Goal: Information Seeking & Learning: Learn about a topic

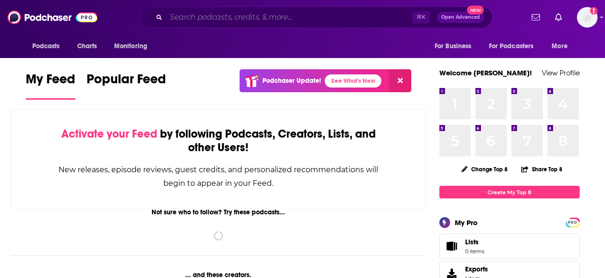
click at [209, 18] on input "Search podcasts, credits, & more..." at bounding box center [289, 17] width 246 height 15
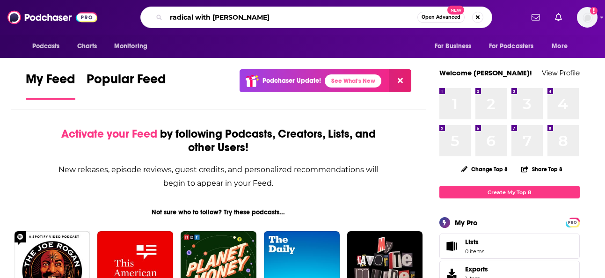
type input "radical with [PERSON_NAME]"
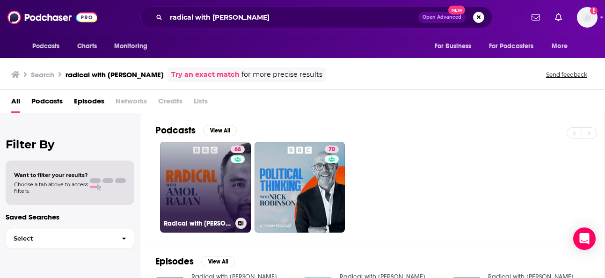
click at [185, 176] on link "68 Radical with [PERSON_NAME]" at bounding box center [205, 187] width 91 height 91
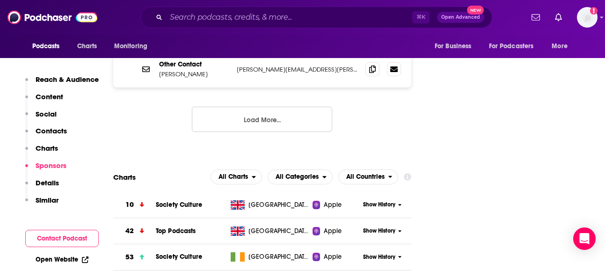
scroll to position [1098, 0]
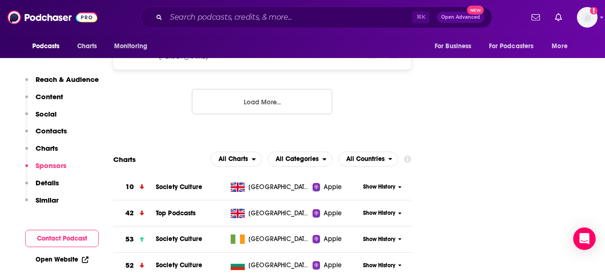
click at [48, 97] on p "Content" at bounding box center [50, 96] width 28 height 9
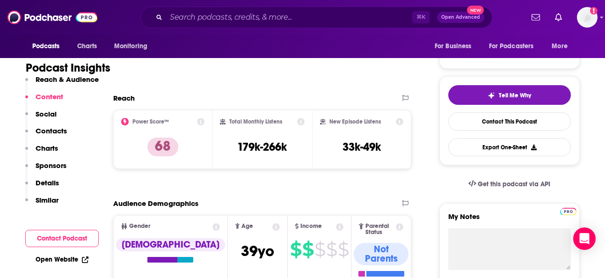
scroll to position [0, 0]
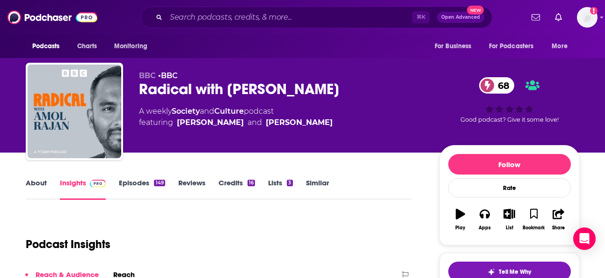
click at [136, 183] on link "Episodes 149" at bounding box center [142, 189] width 46 height 22
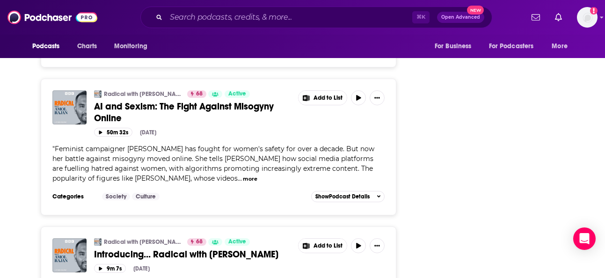
scroll to position [1975, 0]
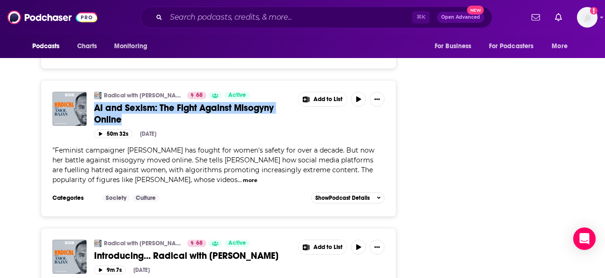
drag, startPoint x: 203, startPoint y: 109, endPoint x: 291, endPoint y: 1, distance: 139.1
click at [0, 0] on div "Podcasts Charts Monitoring ⌘ K Open Advanced New For Business For Podcasters Mo…" at bounding box center [302, 48] width 605 height 4046
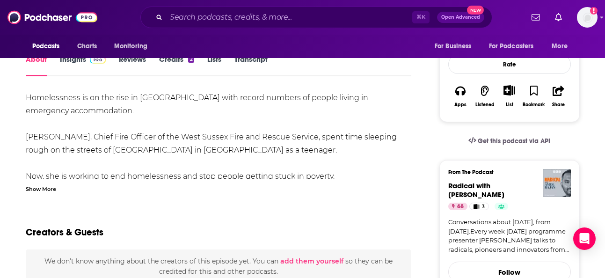
scroll to position [154, 0]
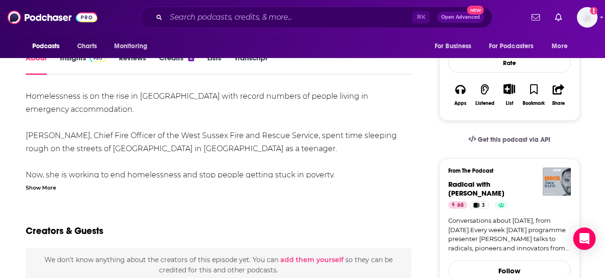
click at [40, 191] on div "Show More" at bounding box center [41, 187] width 30 height 9
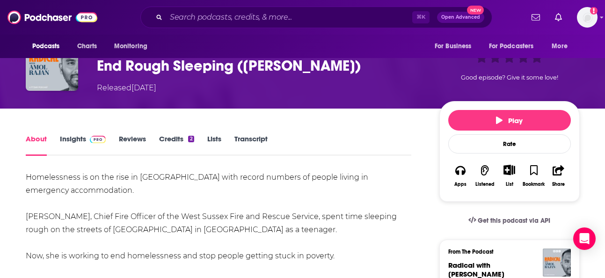
scroll to position [76, 0]
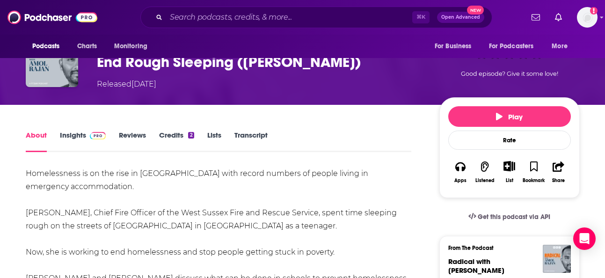
click at [256, 134] on link "Transcript" at bounding box center [251, 142] width 33 height 22
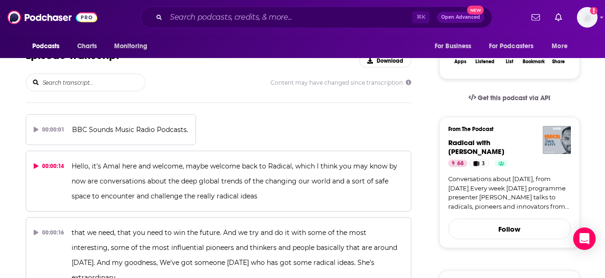
scroll to position [173, 0]
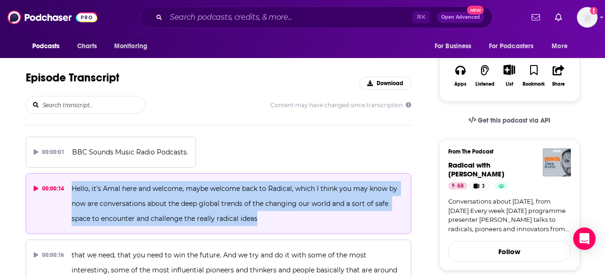
drag, startPoint x: 266, startPoint y: 218, endPoint x: 71, endPoint y: 190, distance: 197.2
click at [72, 190] on p "Hello, it's Amal here and welcome, maybe welcome back to Radical, which I think…" at bounding box center [238, 203] width 332 height 45
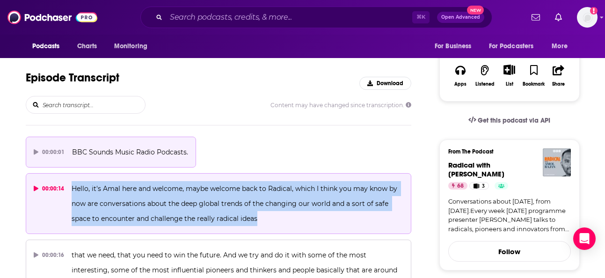
copy span "Hello, it's Amal here and welcome, maybe welcome back to Radical, which I think…"
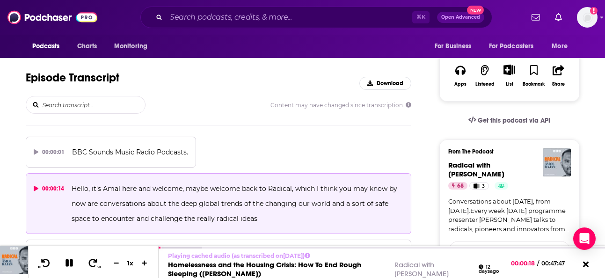
click at [37, 189] on icon at bounding box center [36, 189] width 5 height 6
click at [67, 264] on icon at bounding box center [69, 261] width 7 height 7
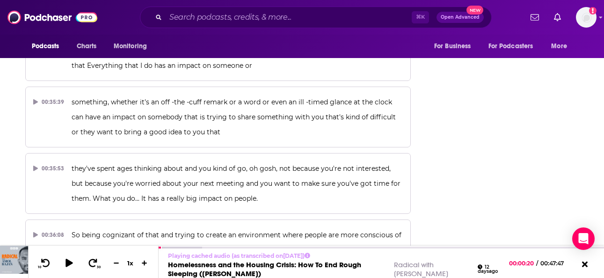
scroll to position [10389, 0]
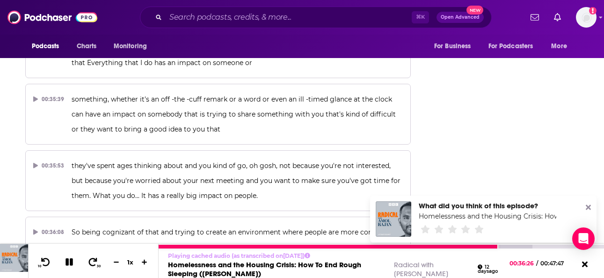
drag, startPoint x: 67, startPoint y: 263, endPoint x: 108, endPoint y: 205, distance: 70.5
click at [67, 263] on icon at bounding box center [69, 261] width 7 height 7
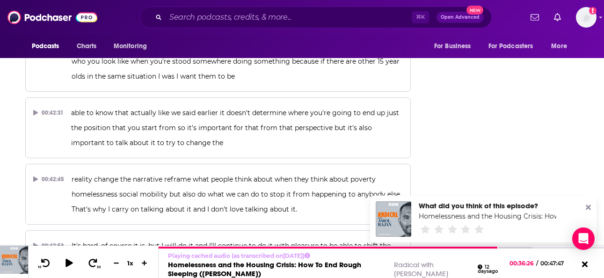
scroll to position [12385, 0]
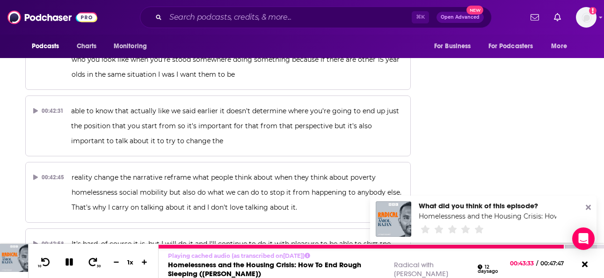
click at [71, 265] on icon at bounding box center [69, 261] width 7 height 7
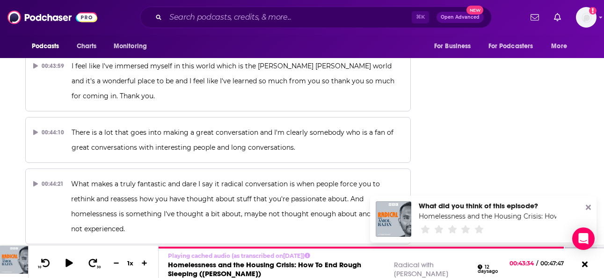
scroll to position [12805, 0]
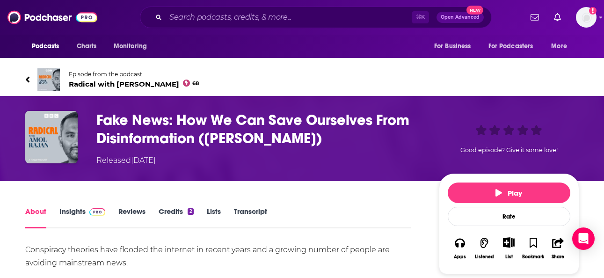
click at [265, 210] on link "Transcript" at bounding box center [250, 218] width 33 height 22
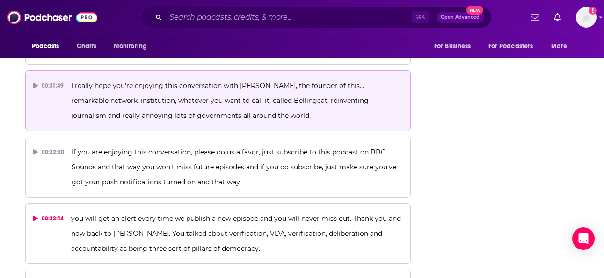
scroll to position [10365, 0]
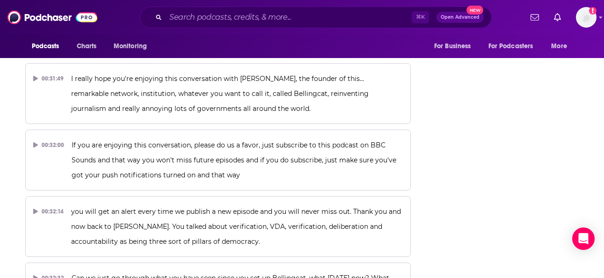
click at [467, 124] on div "Play Rate Apps Listened List Bookmark Share Get this podcast via API From The P…" at bounding box center [509, 201] width 140 height 20784
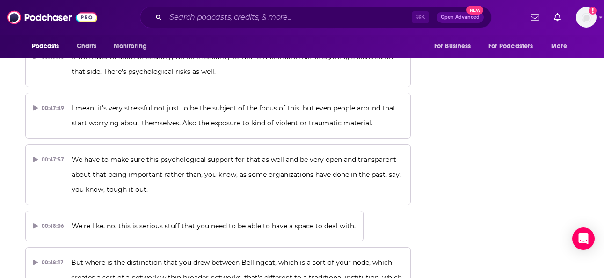
scroll to position [15303, 0]
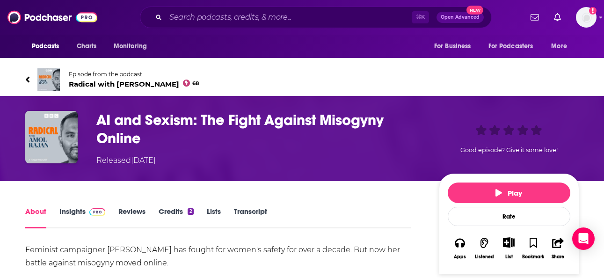
click at [243, 212] on link "Transcript" at bounding box center [250, 218] width 33 height 22
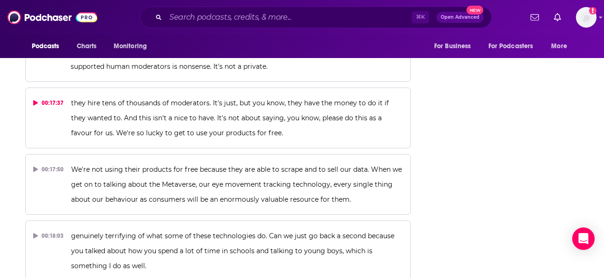
scroll to position [5671, 0]
